Goal: Download file/media

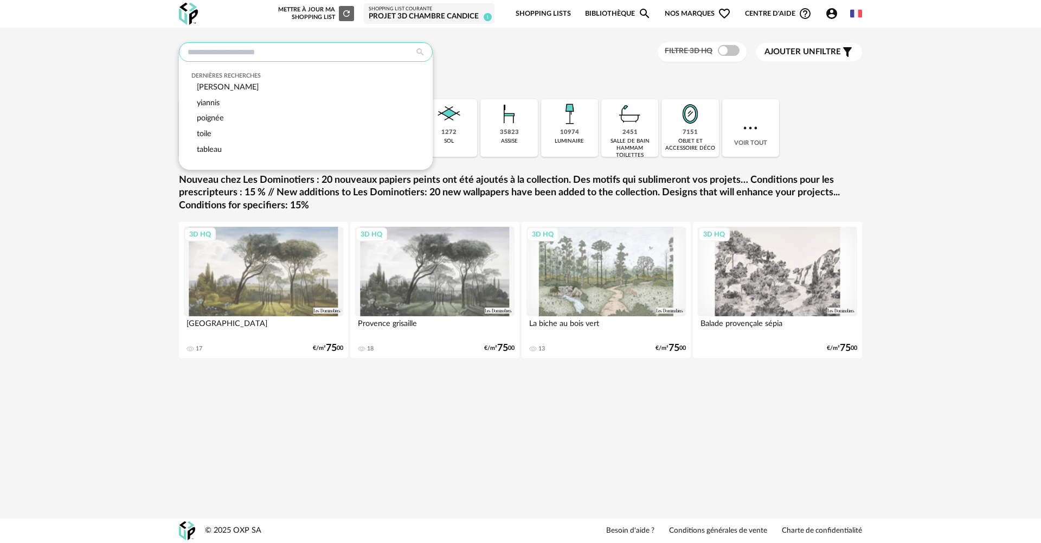
click at [245, 49] on input "text" at bounding box center [306, 52] width 254 height 20
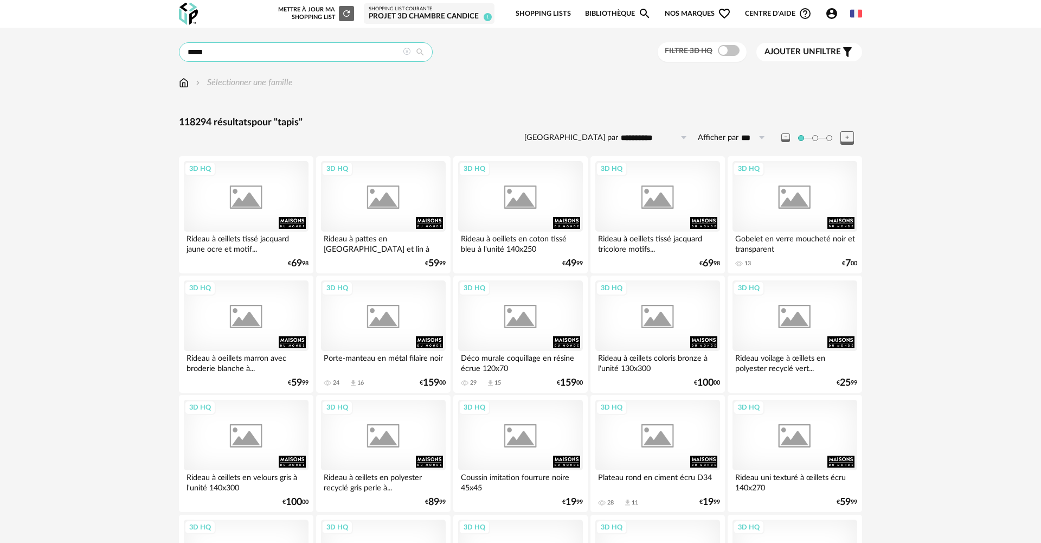
type input "*****"
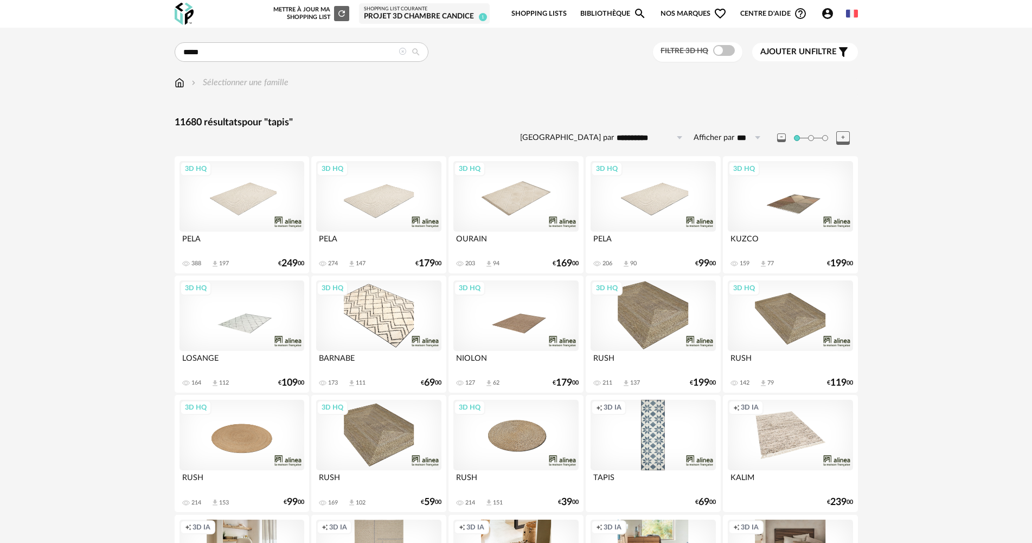
click at [720, 51] on span at bounding box center [724, 50] width 22 height 11
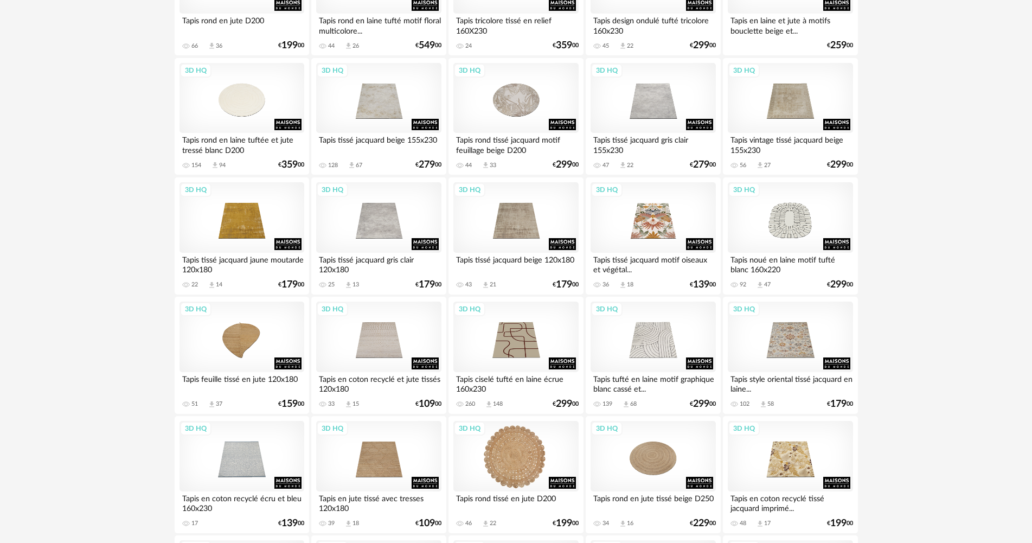
scroll to position [813, 0]
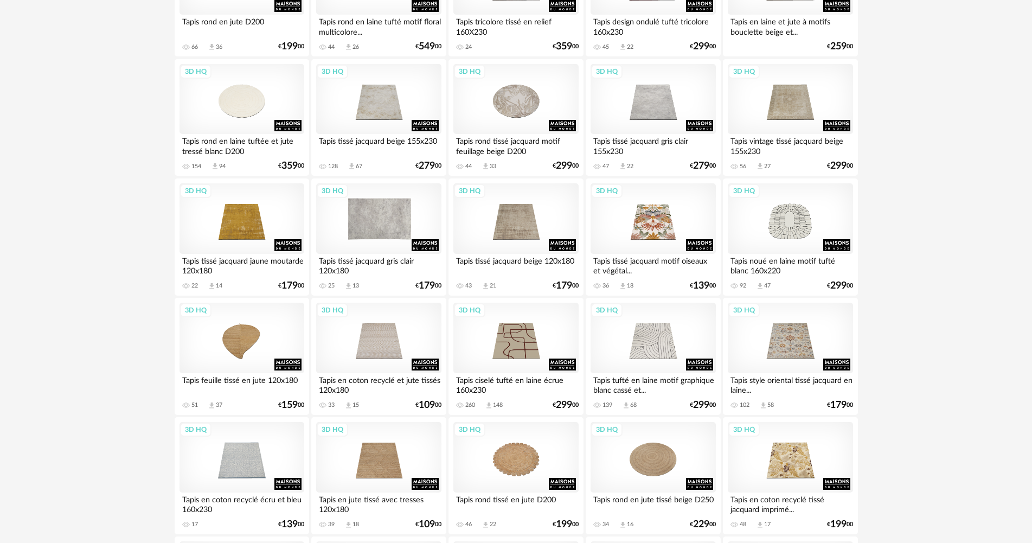
click at [385, 216] on div "3D HQ" at bounding box center [378, 218] width 125 height 70
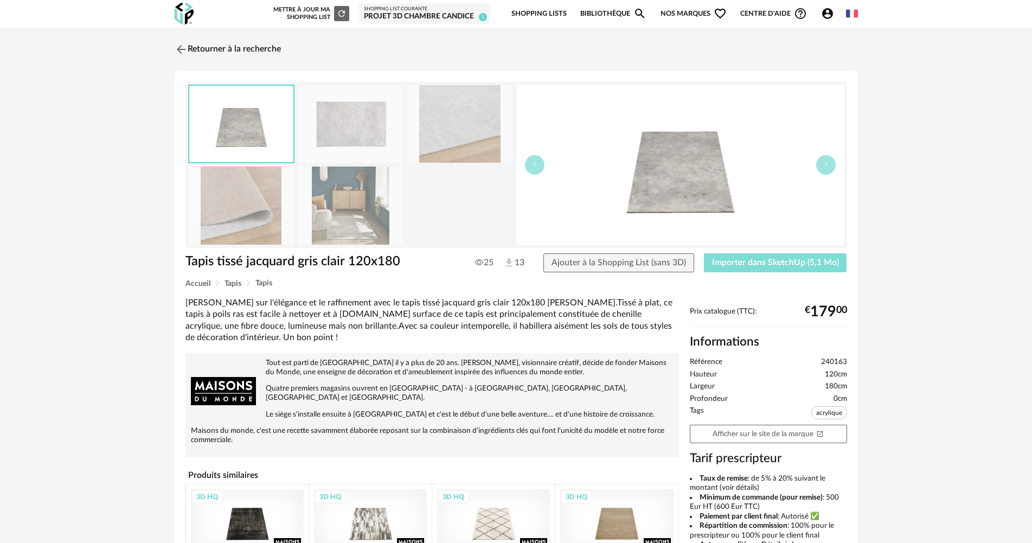
click at [751, 263] on span "Importer dans SketchUp (5,1 Mo)" at bounding box center [775, 262] width 127 height 9
